Goal: Task Accomplishment & Management: Complete application form

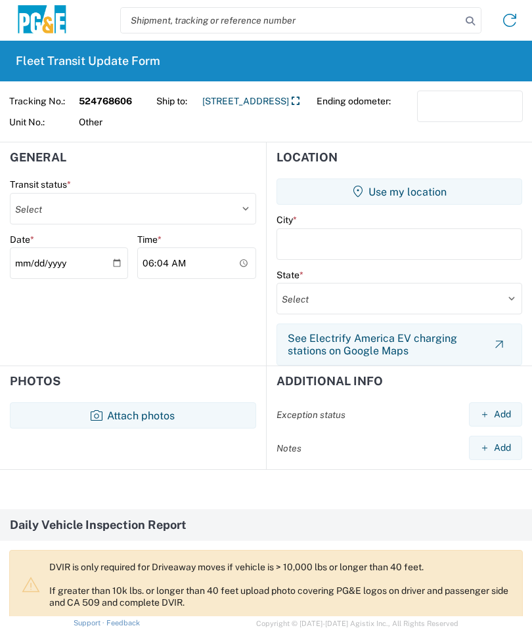
click at [234, 211] on select "Select Delivered Picked Up" at bounding box center [133, 209] width 246 height 32
select select "PICKEDUP"
click at [413, 192] on button "Use my location" at bounding box center [399, 192] width 246 height 26
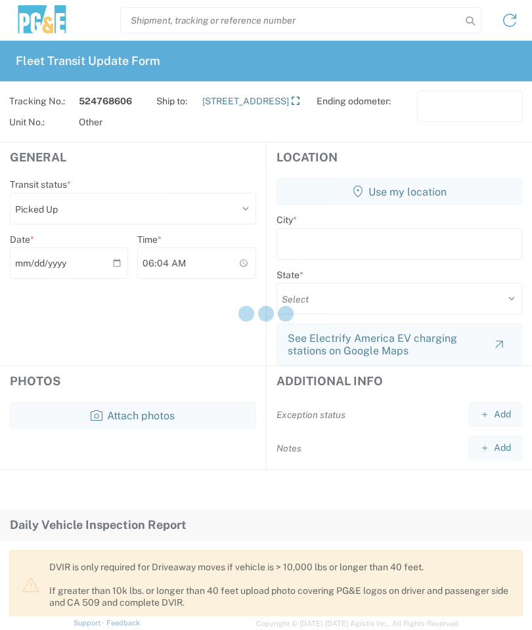
type input "Paso [PERSON_NAME]"
select select "CA"
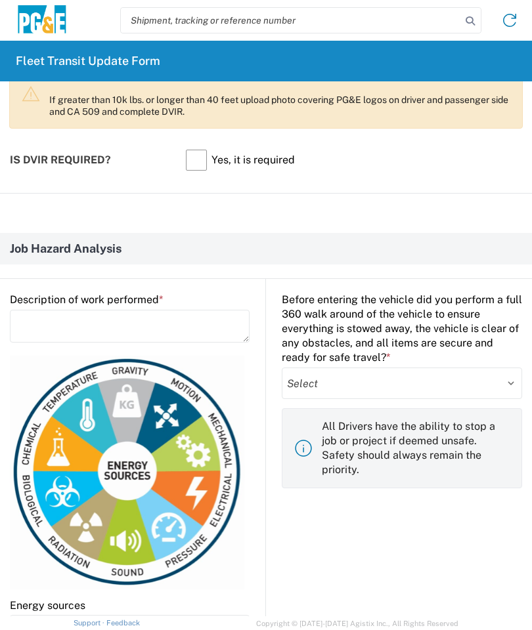
scroll to position [492, 0]
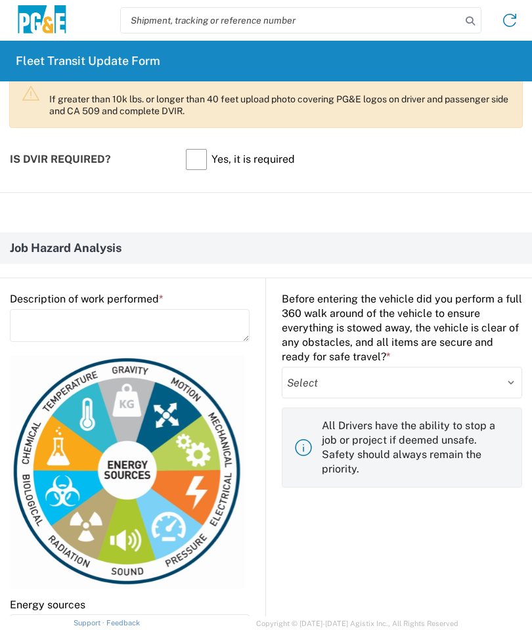
click at [213, 325] on textarea at bounding box center [130, 325] width 240 height 33
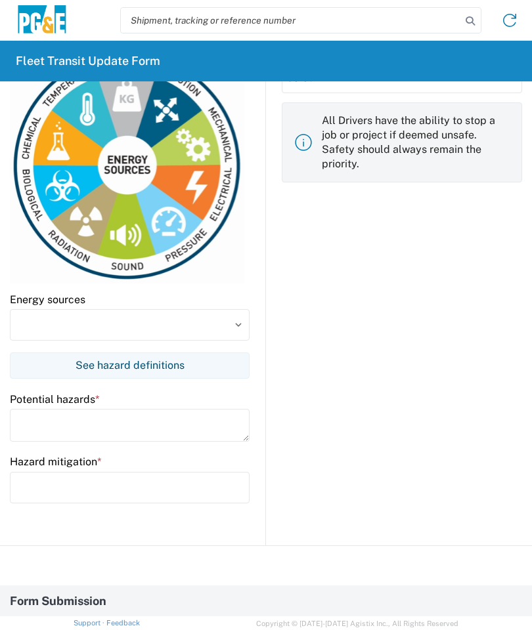
scroll to position [800, 0]
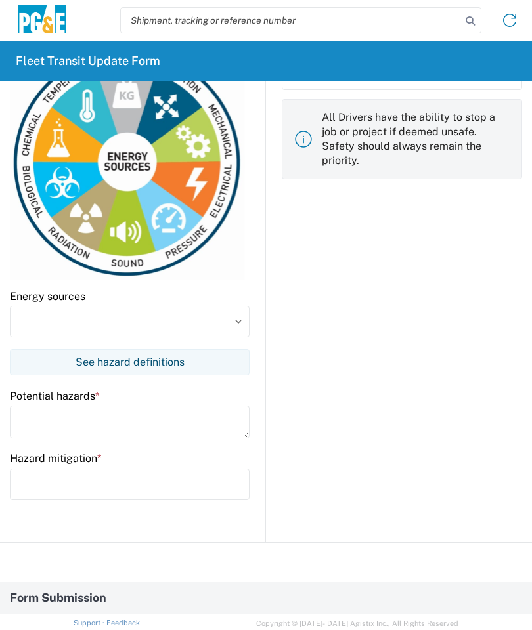
type textarea "Load track machine"
click at [224, 323] on input at bounding box center [130, 322] width 240 height 32
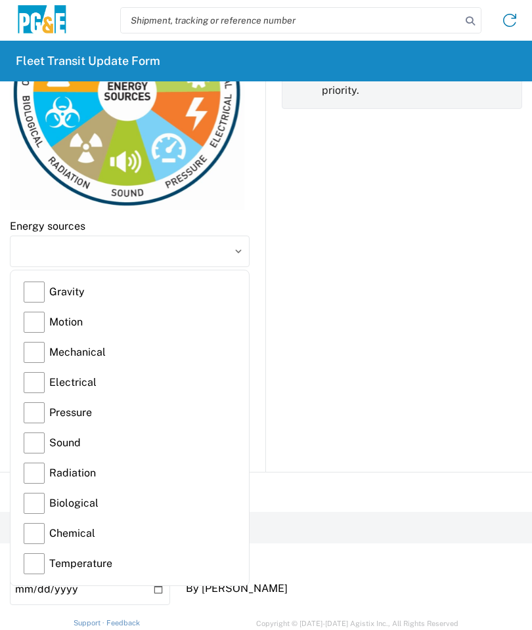
scroll to position [872, 0]
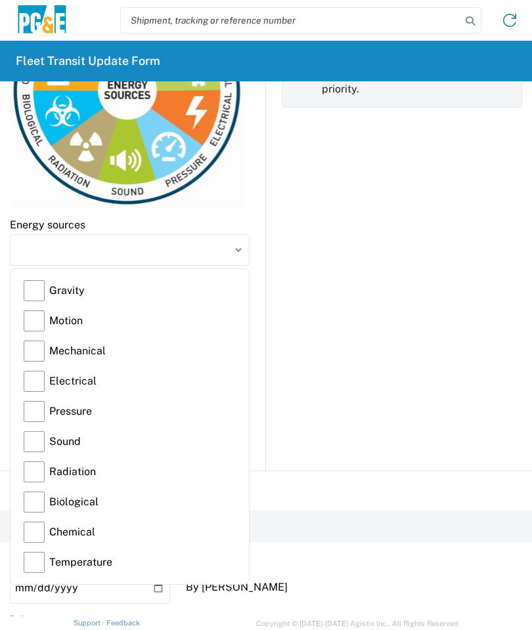
click at [37, 292] on label "Gravity" at bounding box center [130, 291] width 212 height 30
click at [0, 0] on input "Gravity" at bounding box center [0, 0] width 0 height 0
click at [44, 322] on label "Motion" at bounding box center [130, 321] width 212 height 30
click at [0, 0] on input "Motion" at bounding box center [0, 0] width 0 height 0
click at [37, 349] on label "Mechanical" at bounding box center [130, 351] width 212 height 30
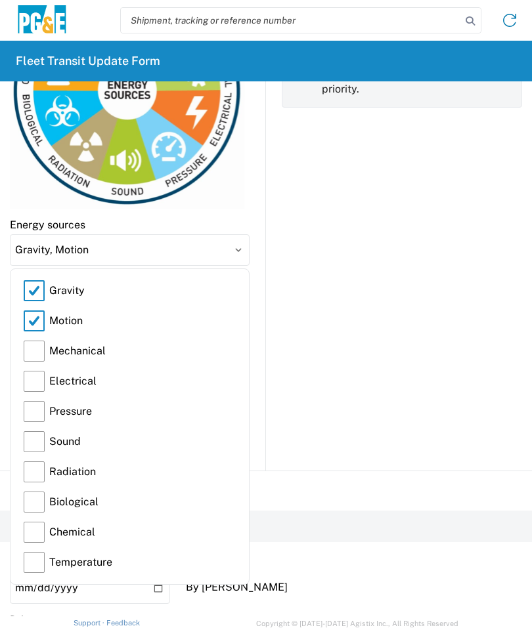
click at [0, 0] on input "Mechanical" at bounding box center [0, 0] width 0 height 0
type input "Gravity, Motion, Mechanical"
click at [241, 252] on input "Gravity, Motion, Mechanical" at bounding box center [130, 250] width 240 height 32
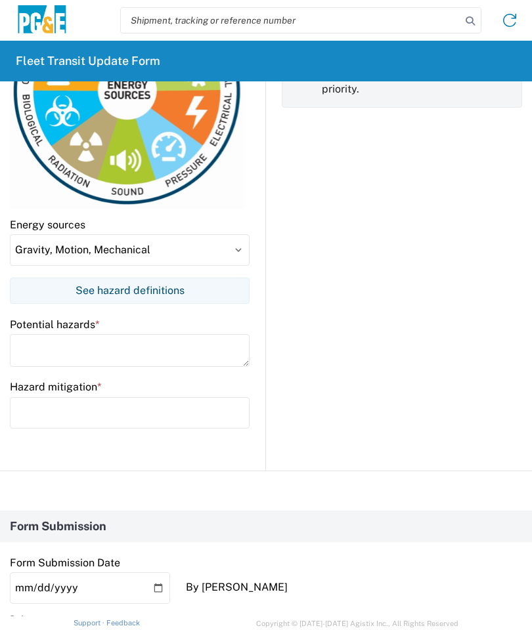
click at [41, 347] on textarea at bounding box center [130, 350] width 240 height 33
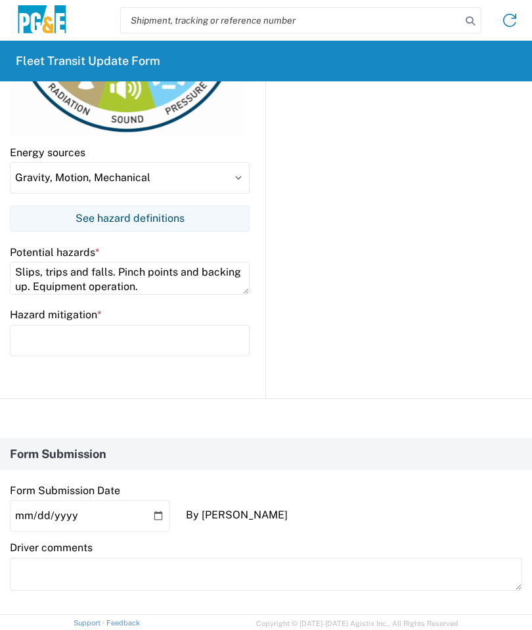
scroll to position [946, 0]
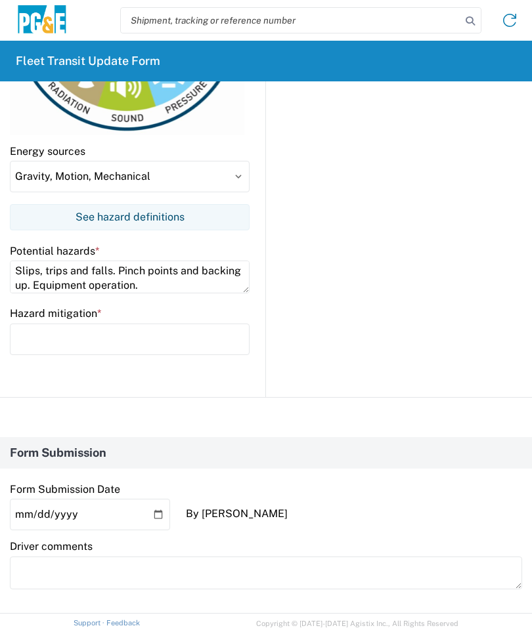
type textarea "Slips, trips and falls. Pinch points and backing up. Equipment operation."
click at [49, 341] on input "text" at bounding box center [130, 340] width 240 height 32
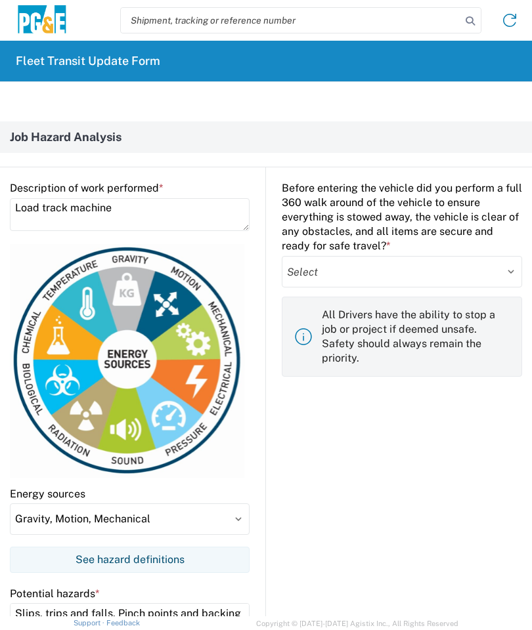
scroll to position [588, 0]
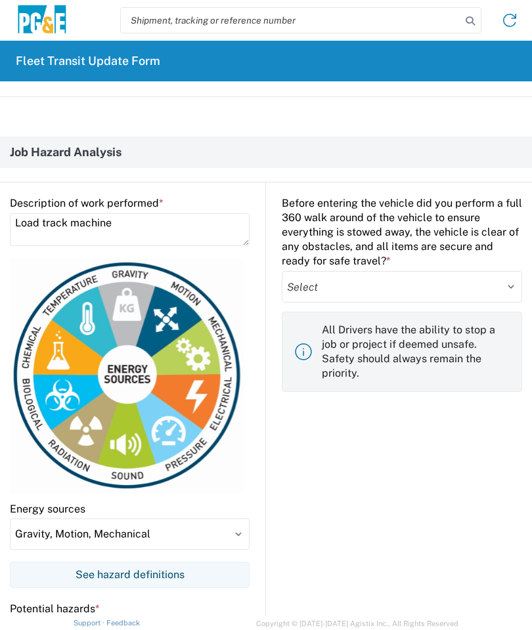
type input "3 points of contact and watch for uneven ground. Pay attention to hands when us…"
click at [508, 277] on select "Select Yes No" at bounding box center [402, 287] width 240 height 32
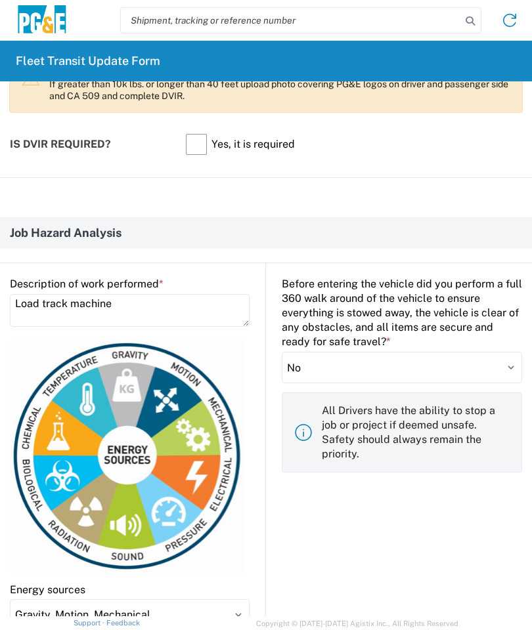
scroll to position [508, 0]
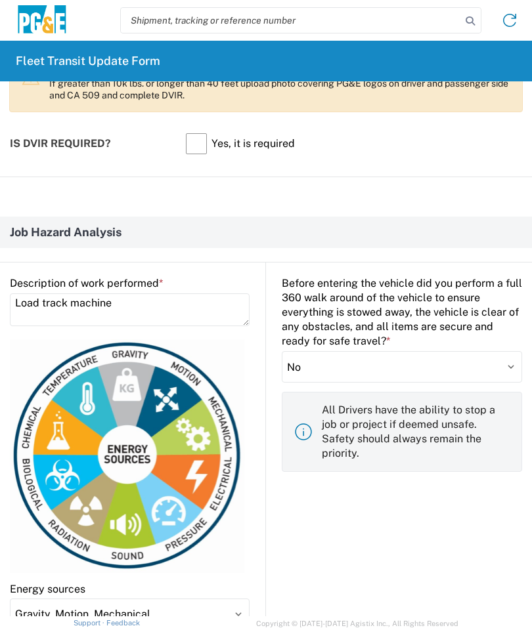
click at [506, 360] on select "Select Yes No" at bounding box center [402, 367] width 240 height 32
select select "yes"
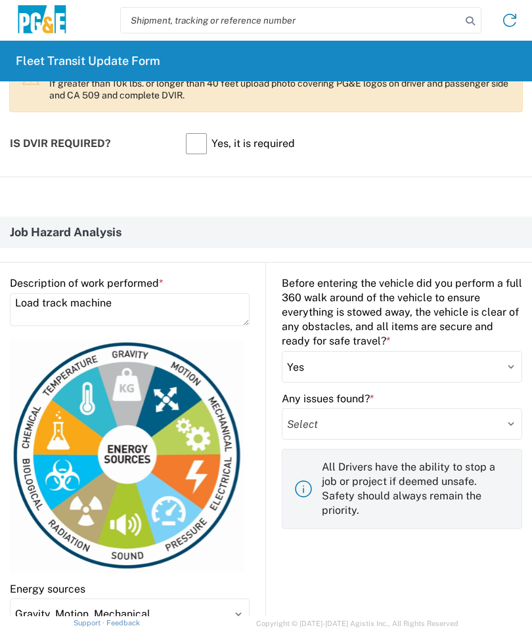
click at [461, 422] on select "Select Yes No" at bounding box center [402, 424] width 240 height 32
select select "no"
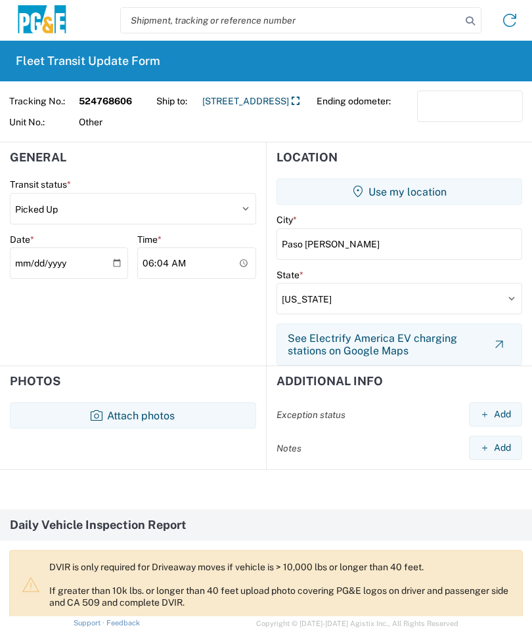
scroll to position [0, 0]
click at [102, 403] on button "Attach photos" at bounding box center [133, 416] width 246 height 26
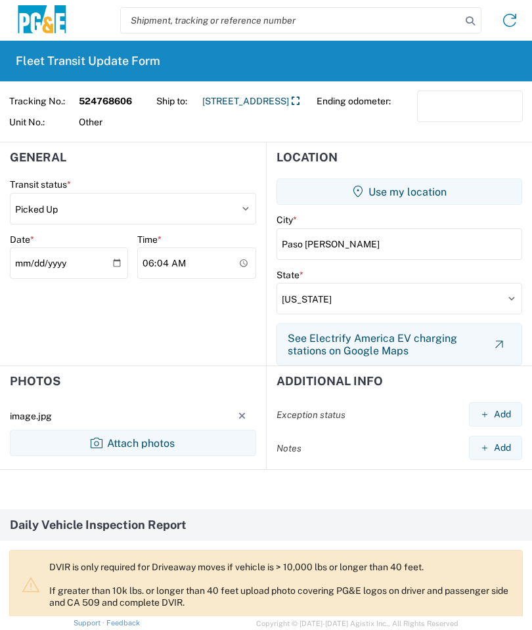
click at [108, 436] on button "Attach photos" at bounding box center [133, 443] width 246 height 26
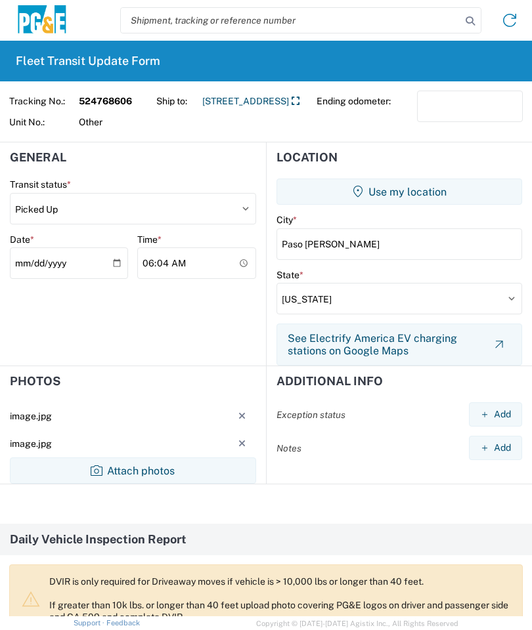
click at [121, 468] on button "Attach photos" at bounding box center [133, 471] width 246 height 26
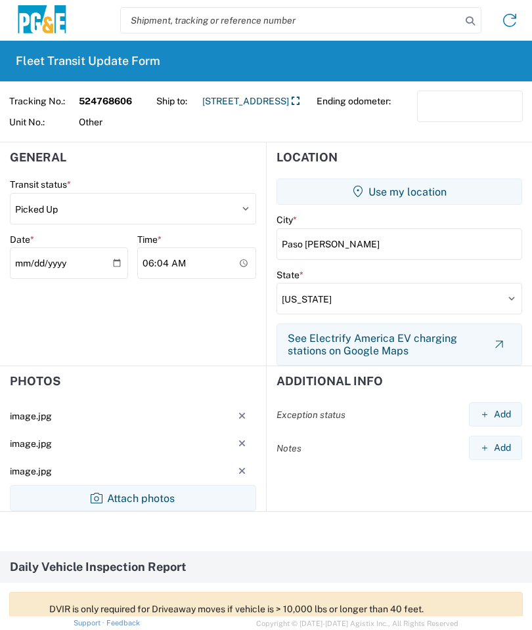
click at [114, 496] on button "Attach photos" at bounding box center [133, 498] width 246 height 26
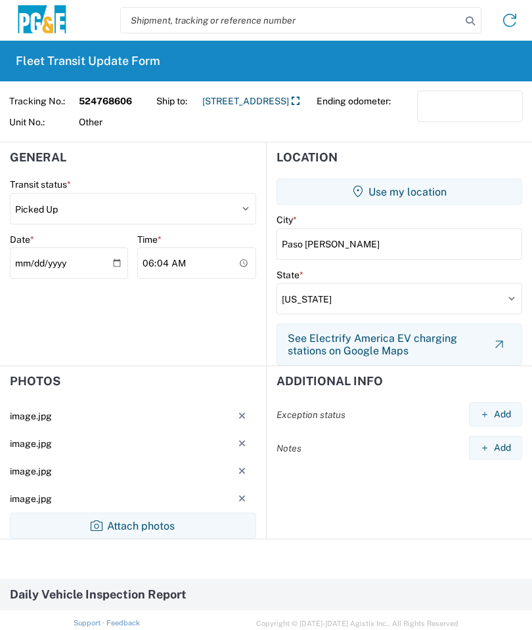
click at [125, 518] on button "Attach photos" at bounding box center [133, 526] width 246 height 26
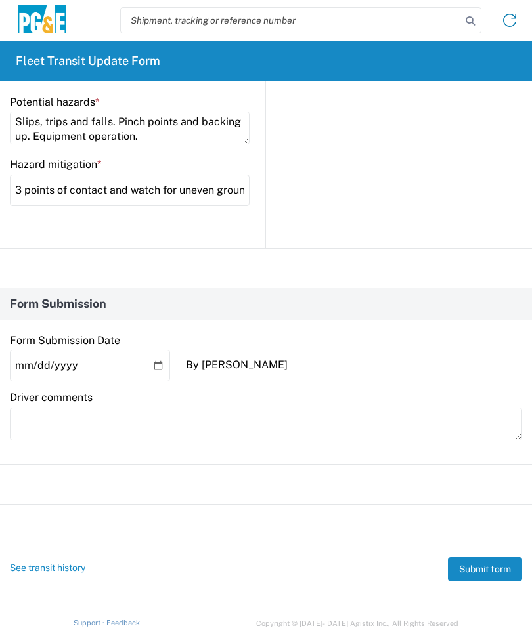
scroll to position [1191, 0]
click at [475, 563] on button "Submit form" at bounding box center [485, 570] width 74 height 24
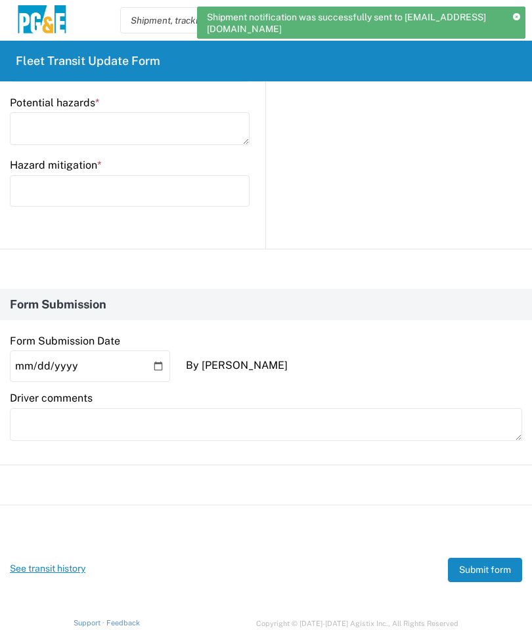
scroll to position [0, 0]
